Goal: Task Accomplishment & Management: Use online tool/utility

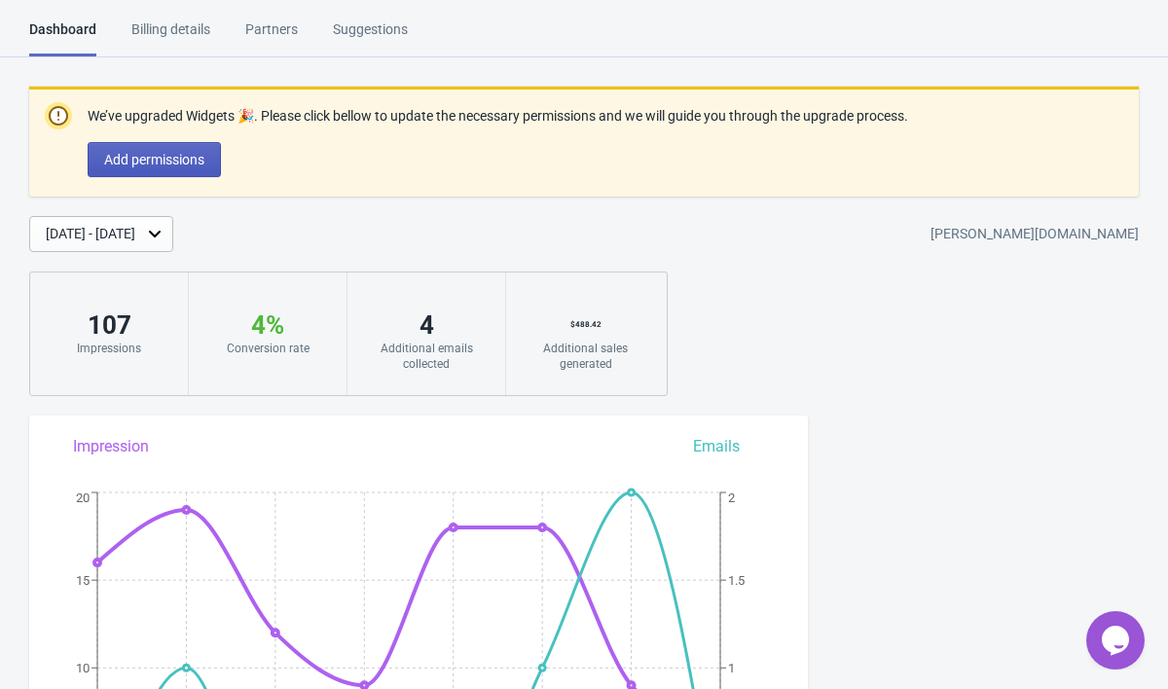
click at [185, 157] on span "Add permissions" at bounding box center [154, 160] width 100 height 16
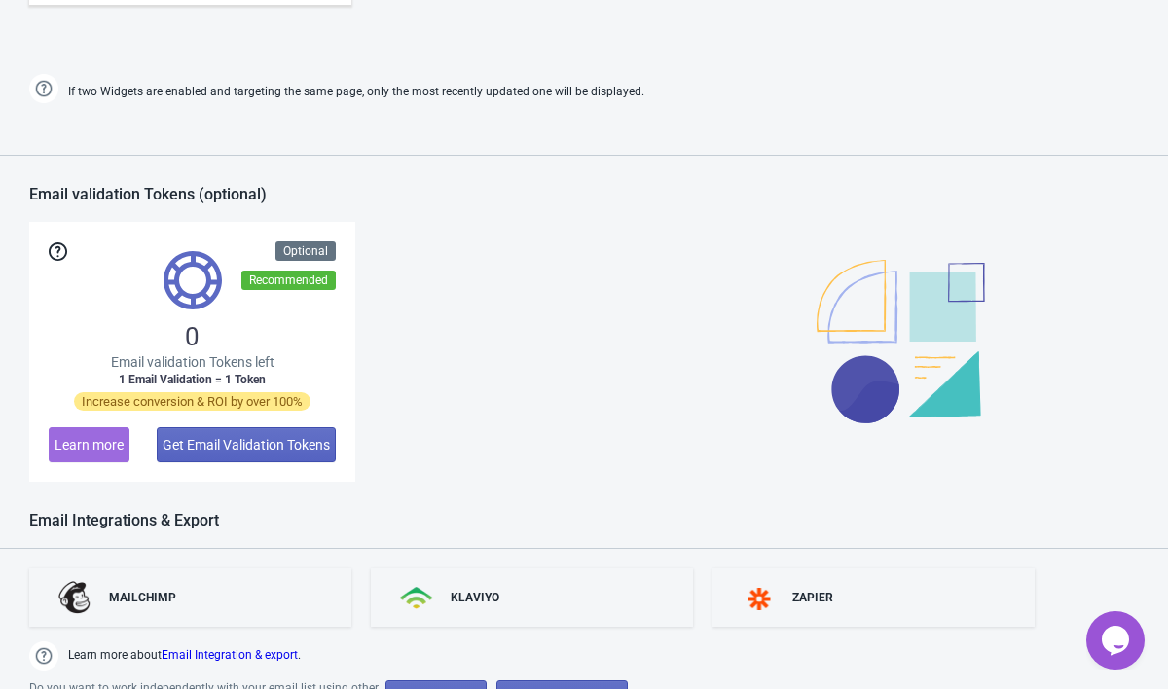
scroll to position [1513, 0]
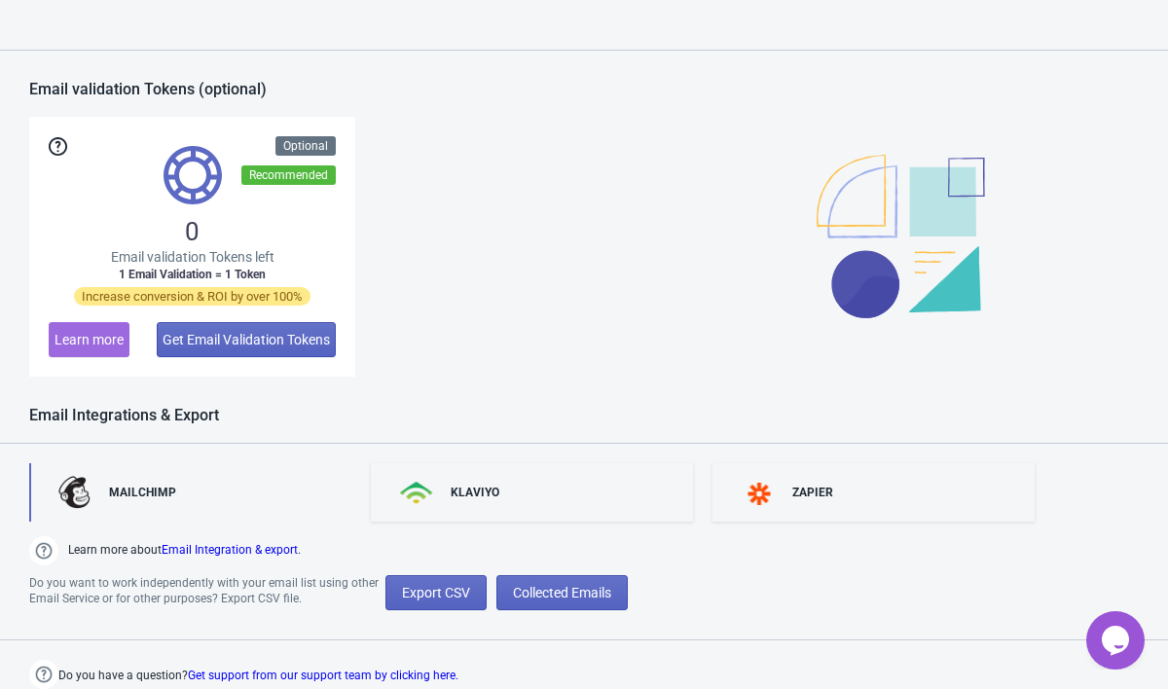
click at [181, 487] on link "MAILCHIMP" at bounding box center [190, 492] width 322 height 58
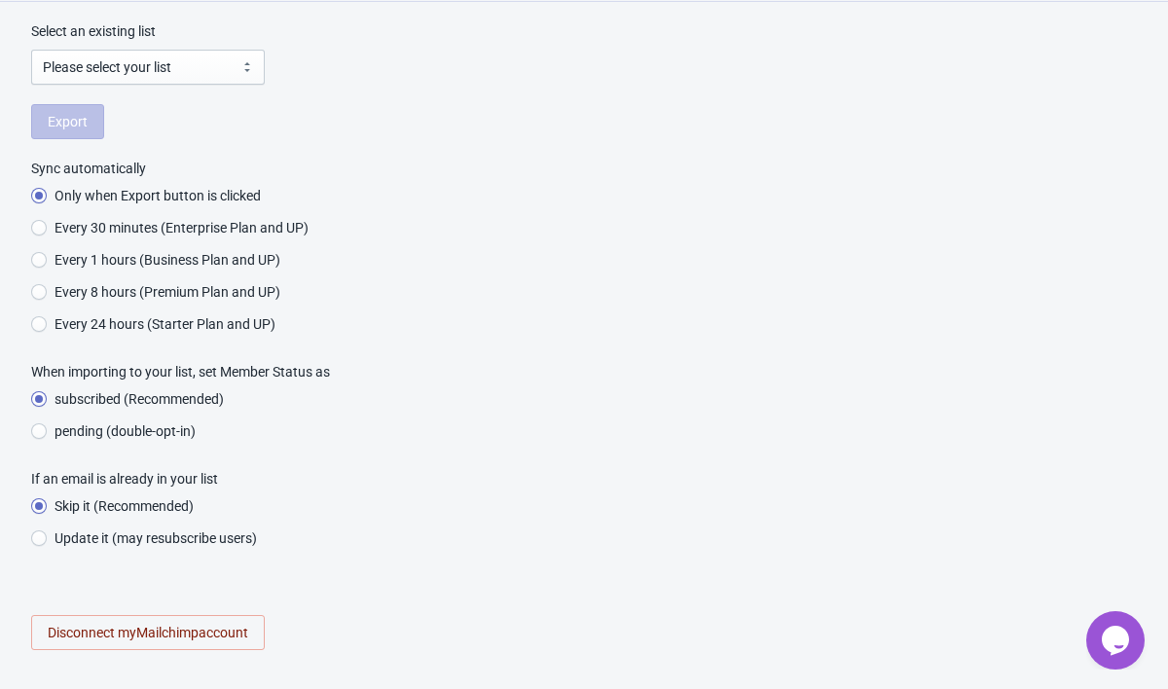
scroll to position [150, 0]
radio input "true"
click at [225, 63] on select "Please select your list" at bounding box center [148, 67] width 234 height 35
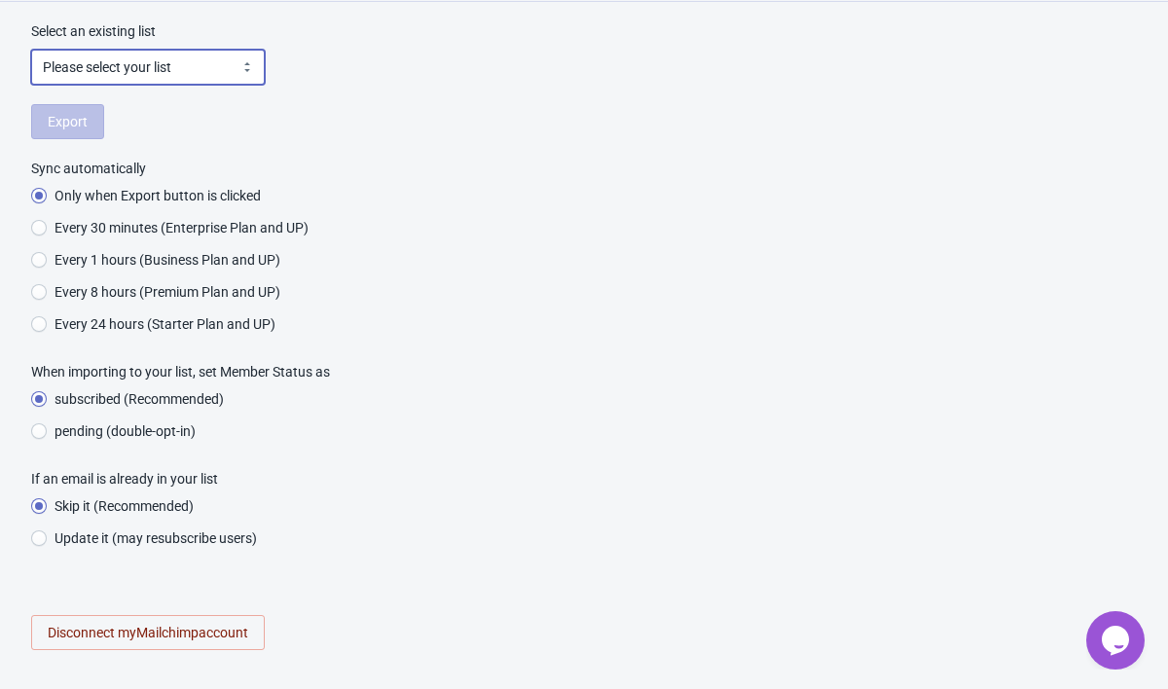
select select "bbc3bb1096"
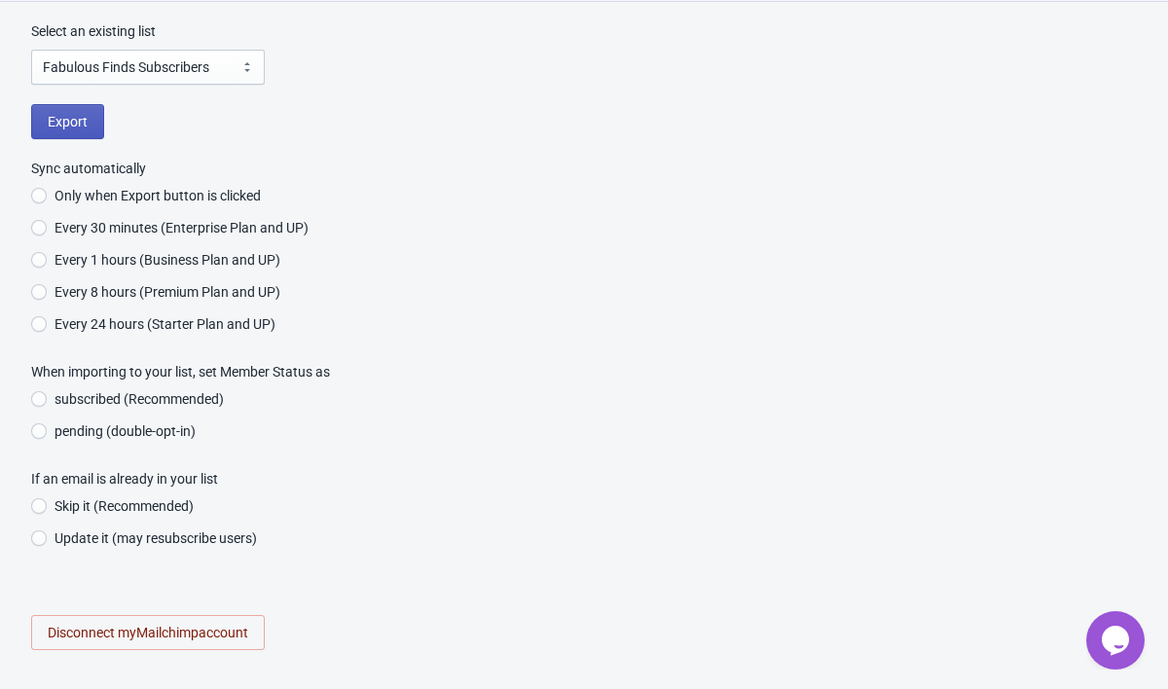
click at [82, 120] on span "Export" at bounding box center [68, 122] width 40 height 16
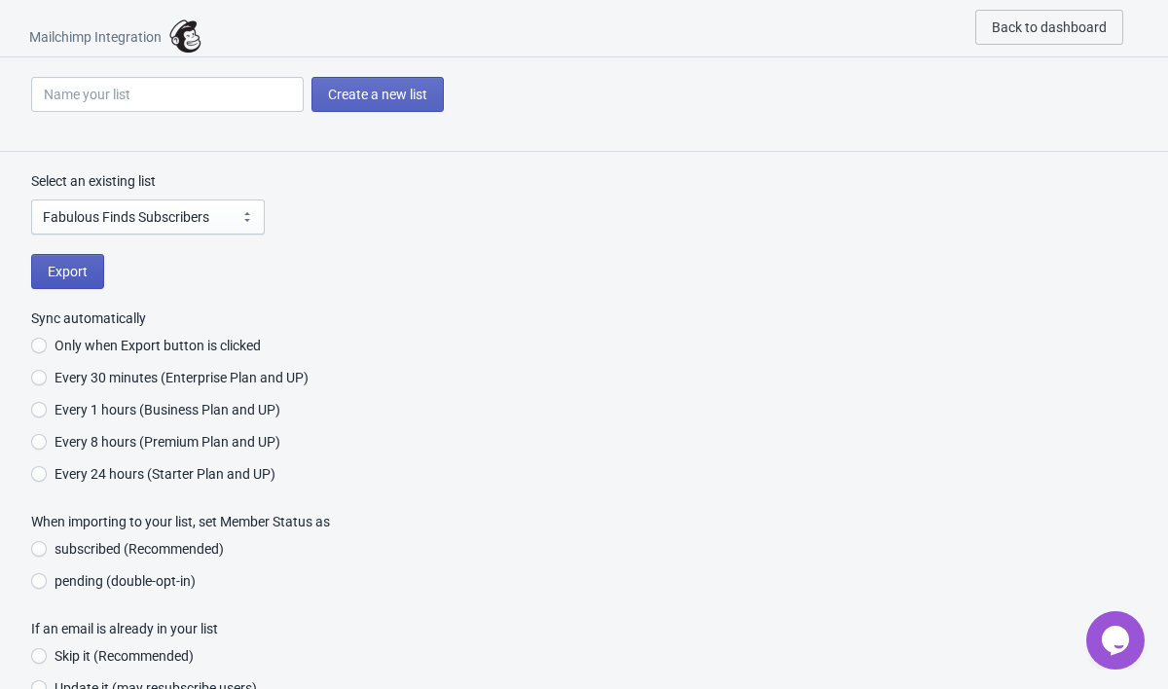
radio input "true"
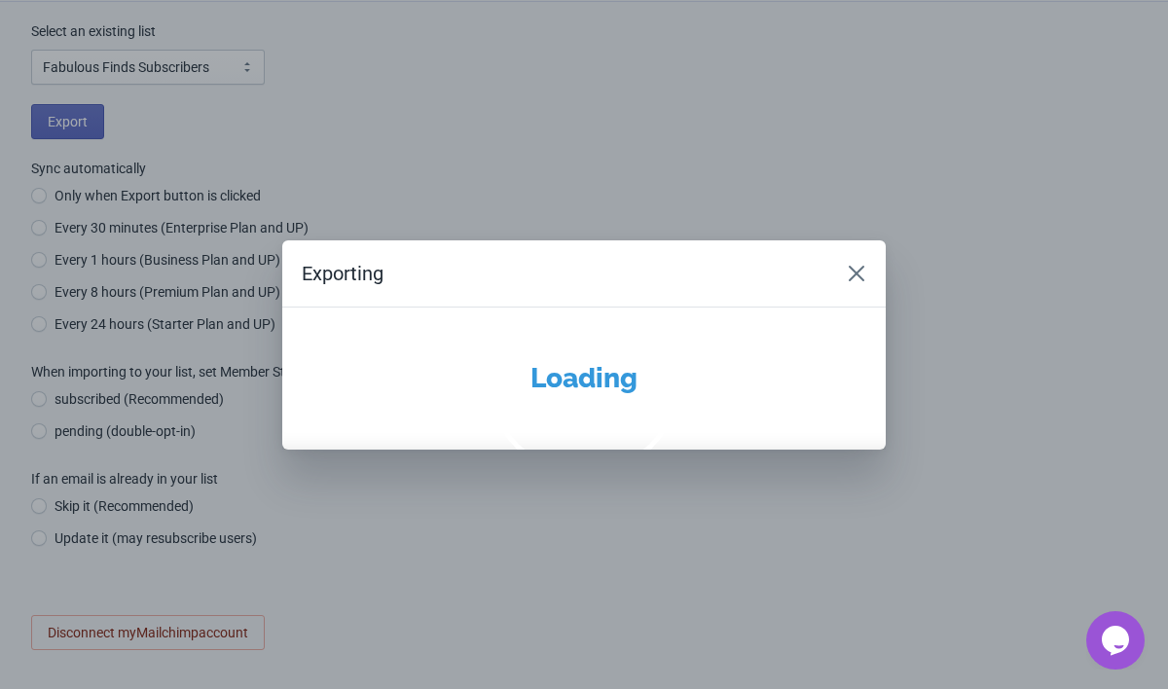
radio input "true"
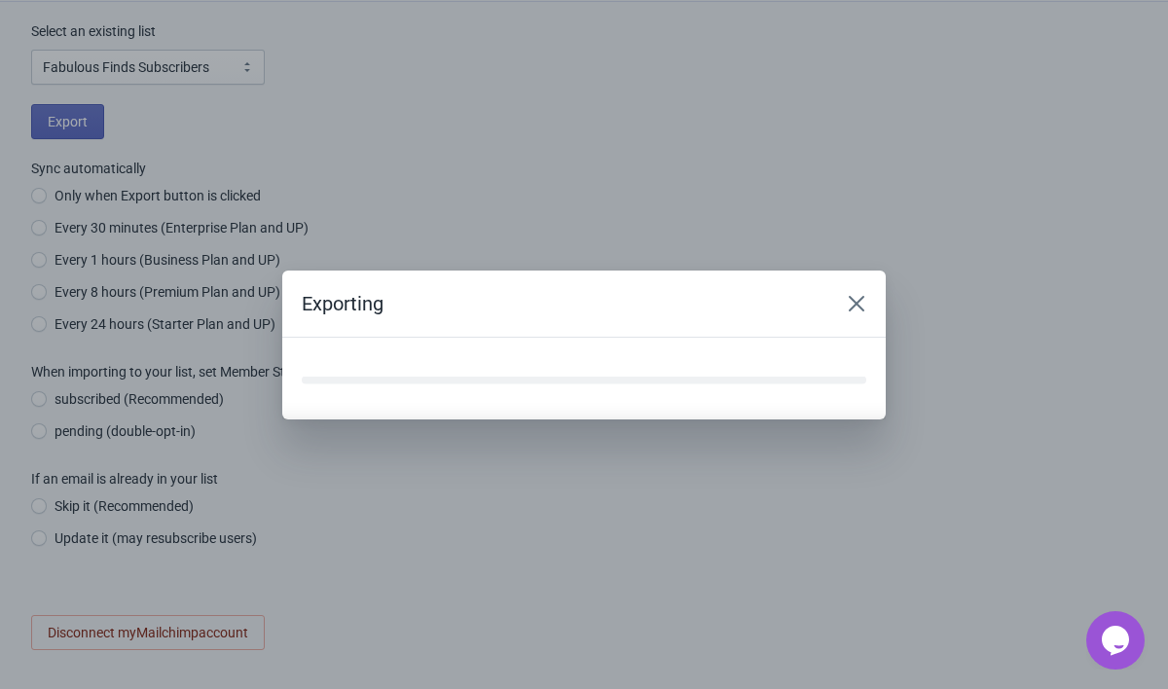
radio input "true"
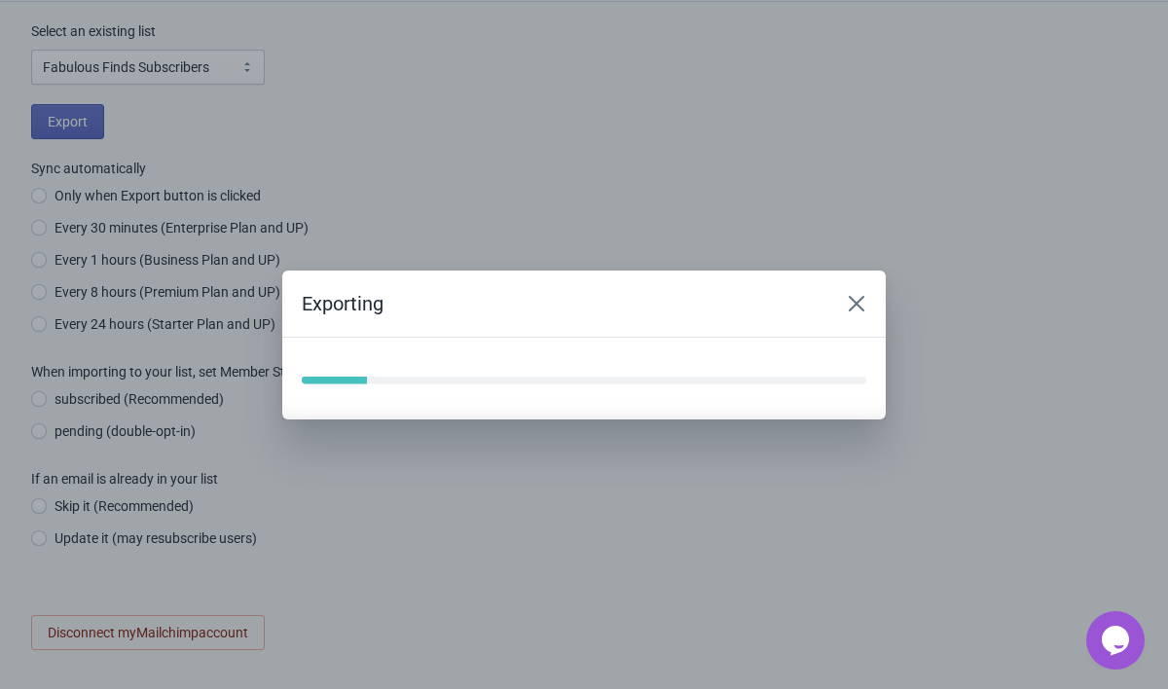
radio input "true"
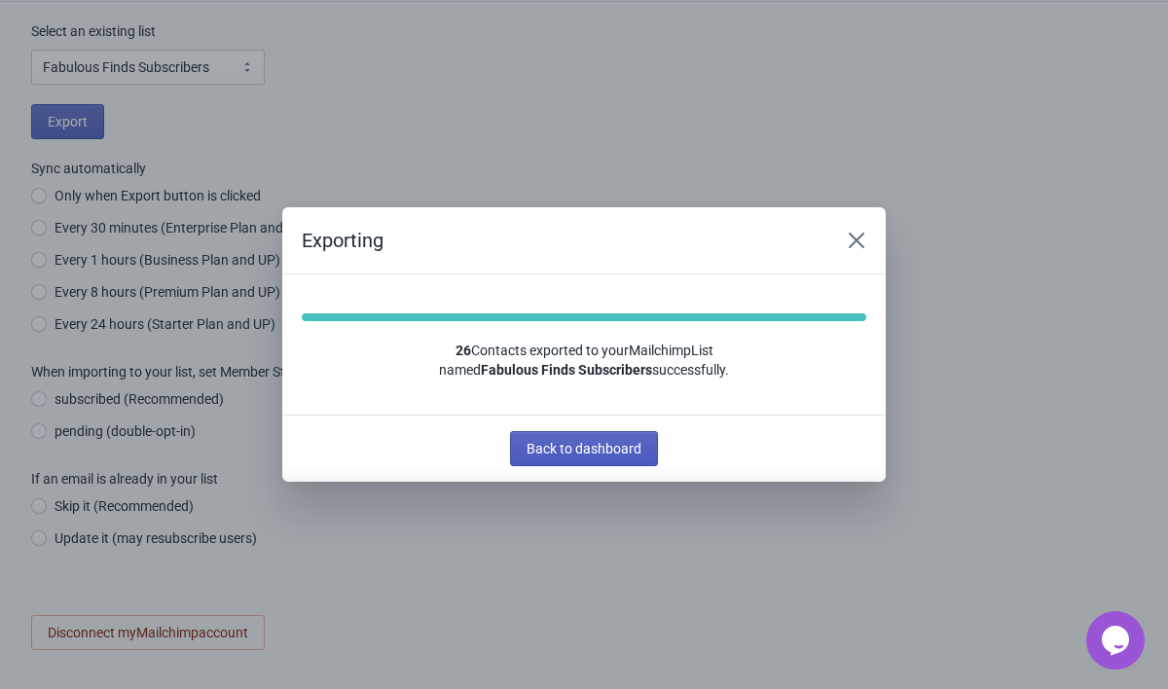
click at [557, 447] on span "Back to dashboard" at bounding box center [584, 449] width 115 height 16
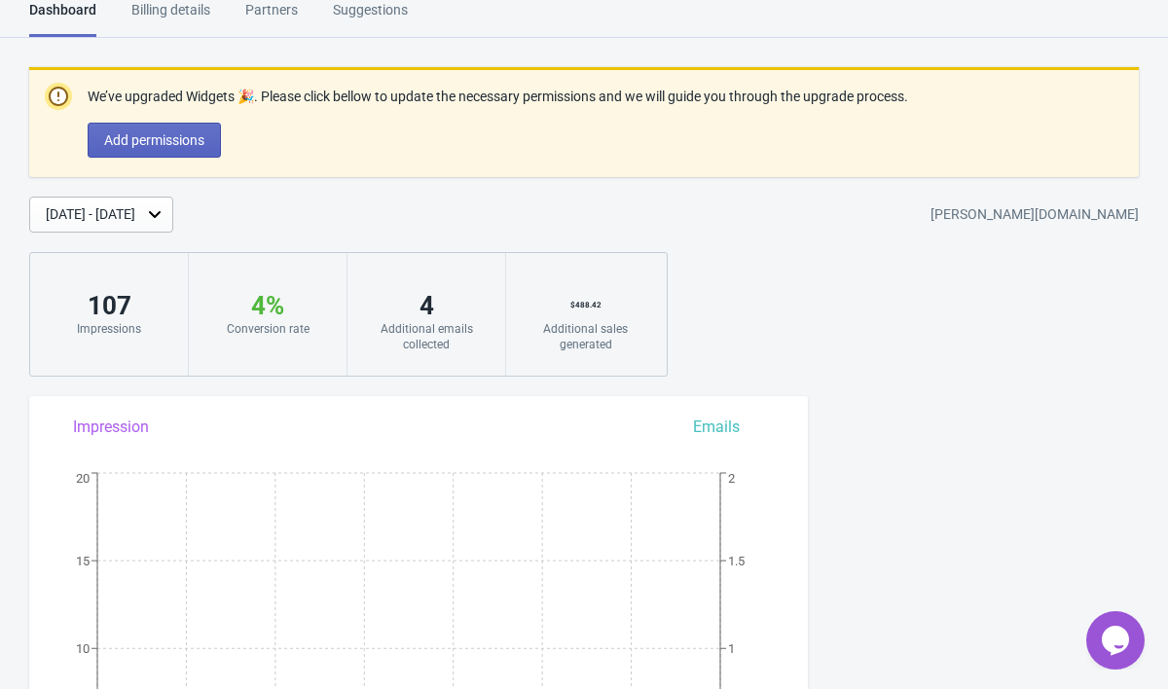
scroll to position [169, 0]
